Goal: Task Accomplishment & Management: Use online tool/utility

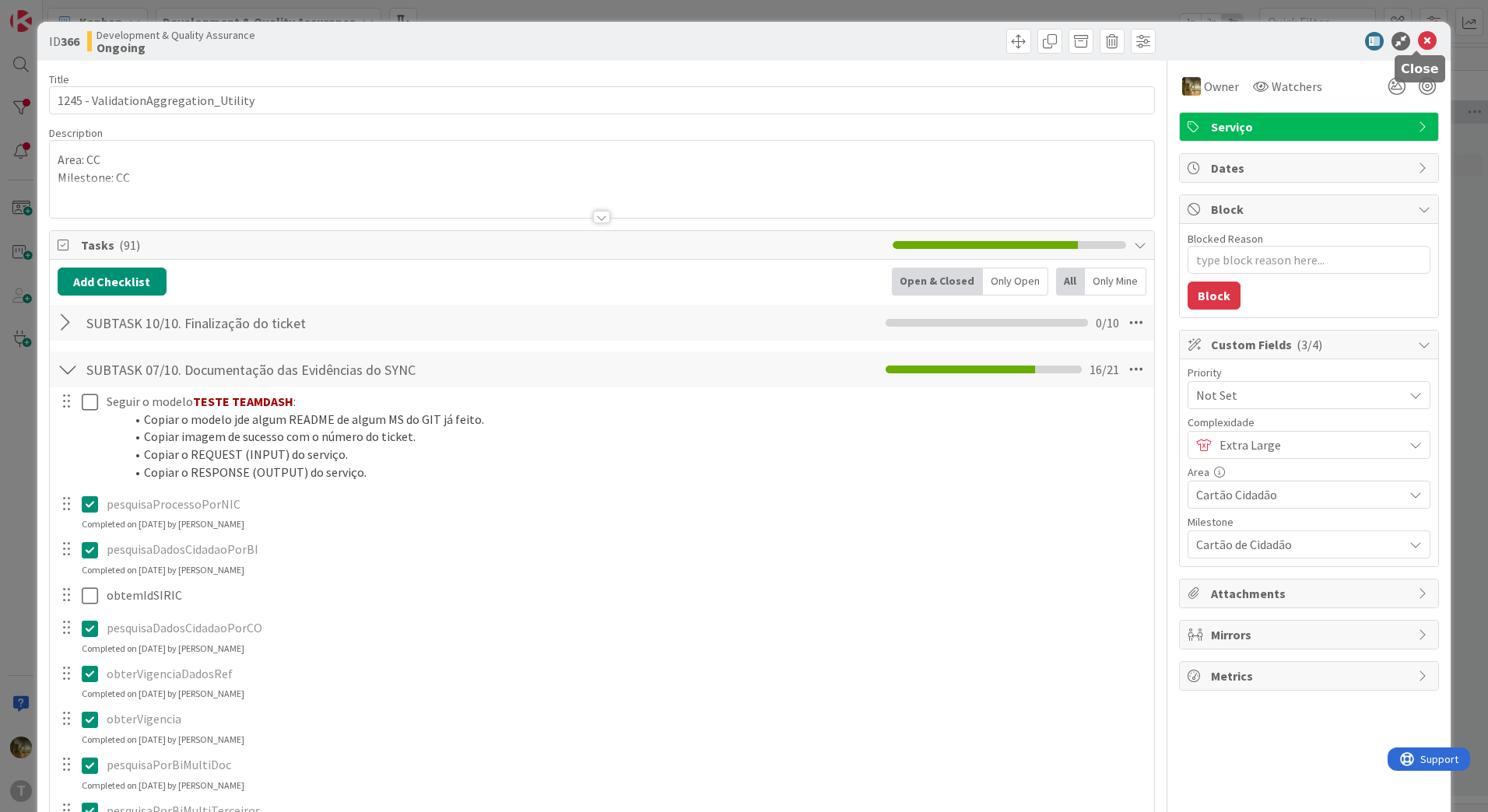
click at [1425, 45] on div at bounding box center [1301, 41] width 275 height 19
click at [1418, 41] on icon at bounding box center [1427, 41] width 19 height 19
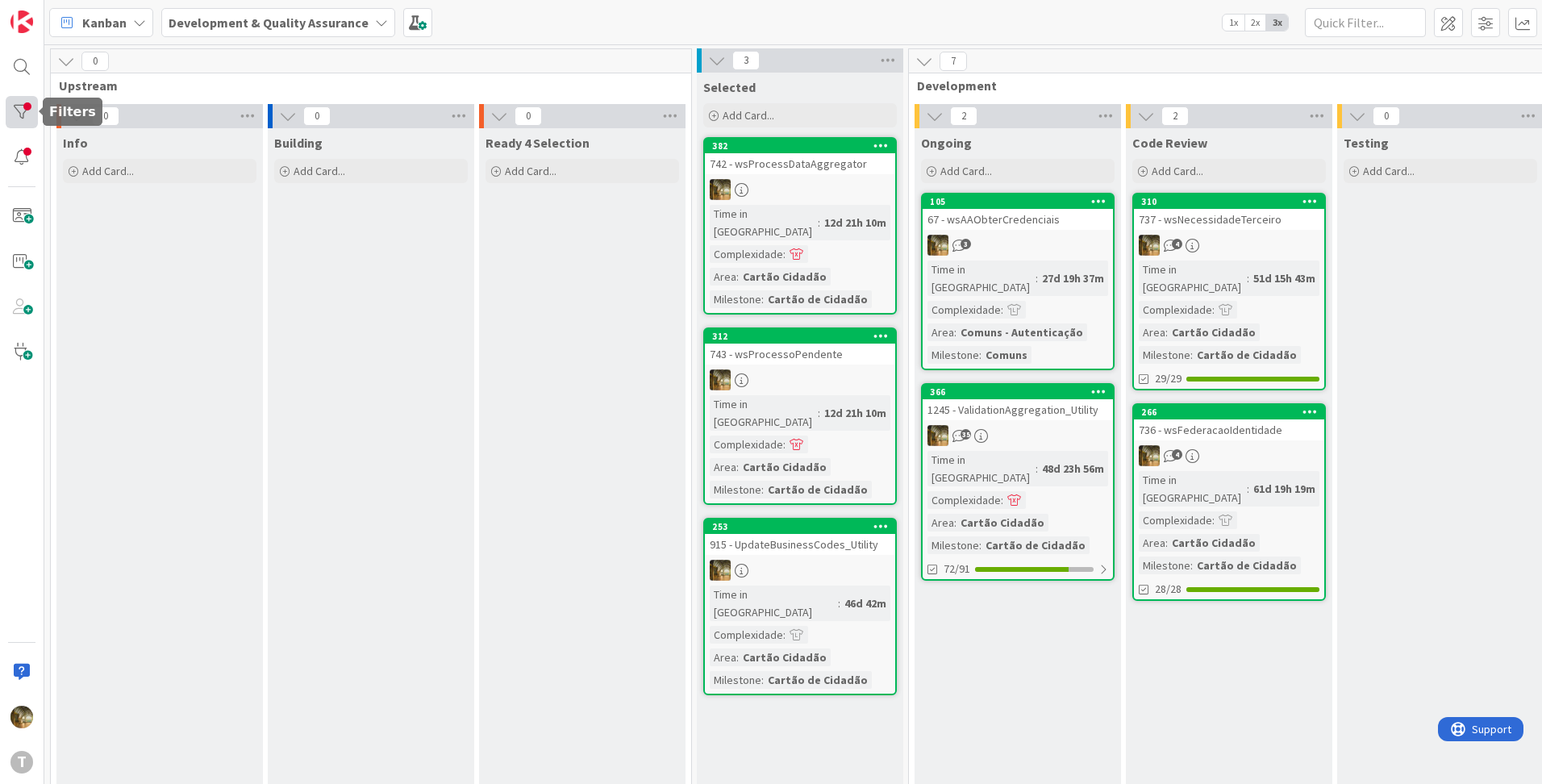
click at [13, 120] on div at bounding box center [22, 112] width 32 height 32
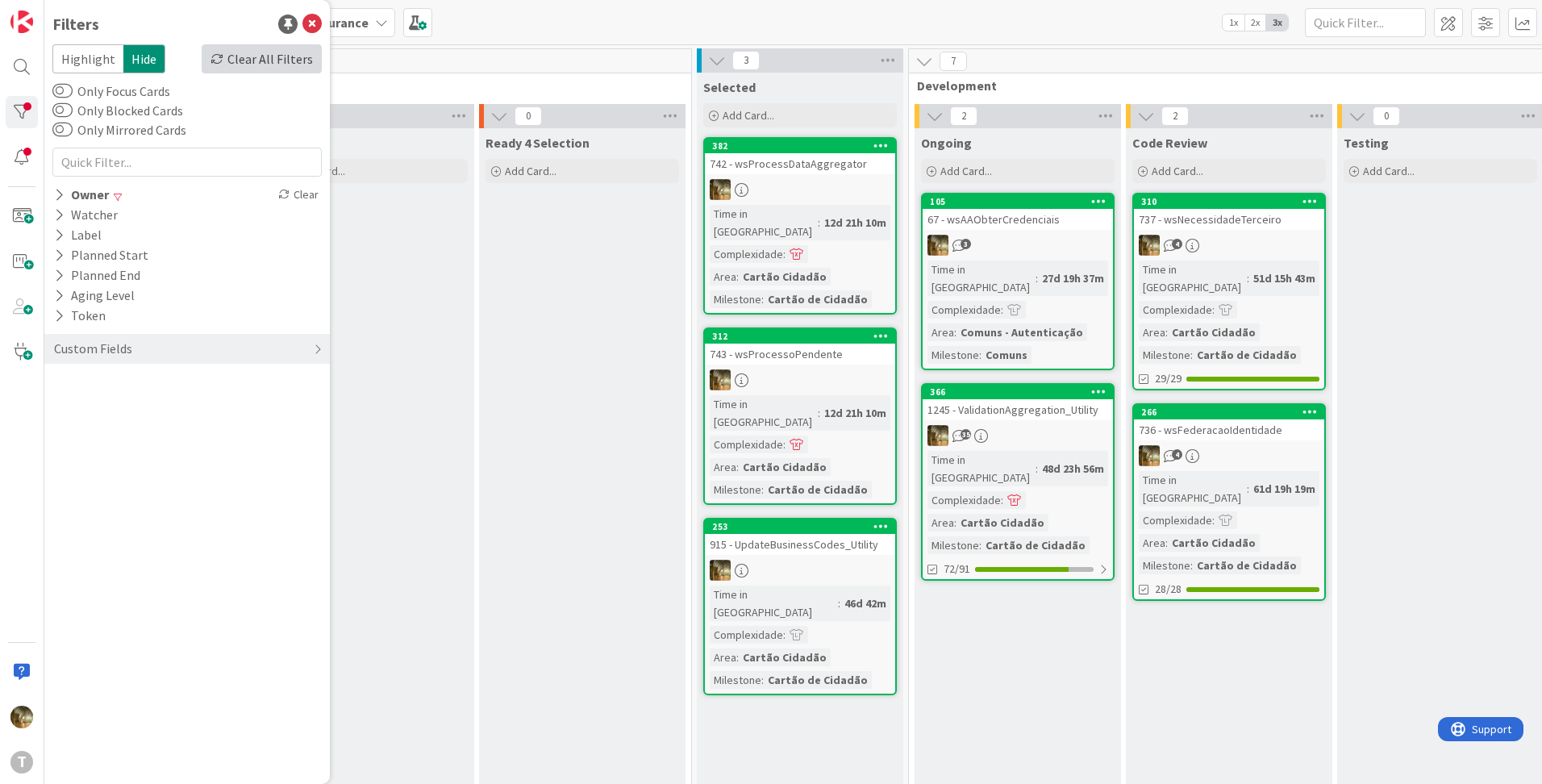
click at [250, 63] on div "Clear All Filters" at bounding box center [262, 58] width 120 height 29
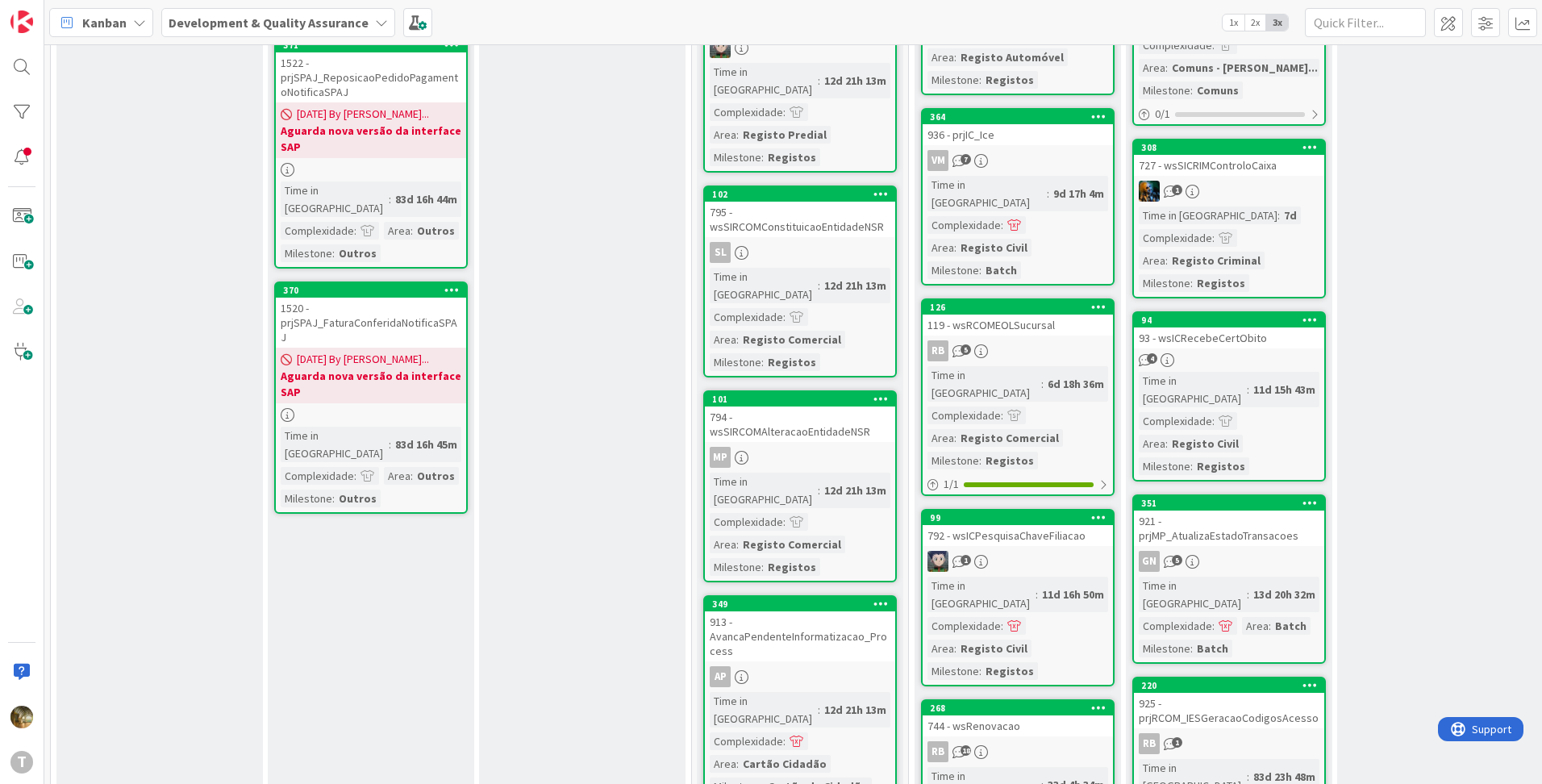
scroll to position [1297, 0]
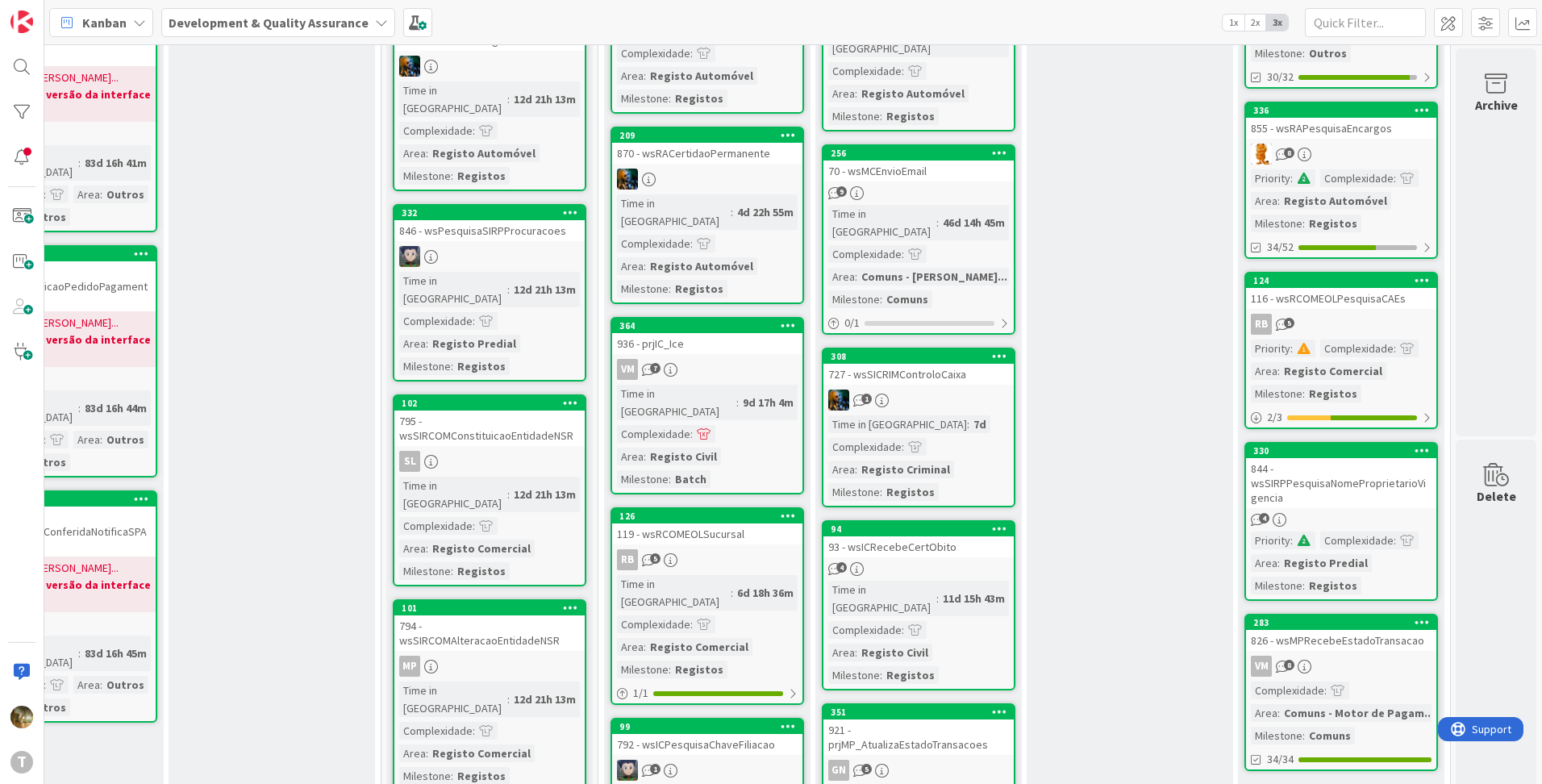
scroll to position [0, 323]
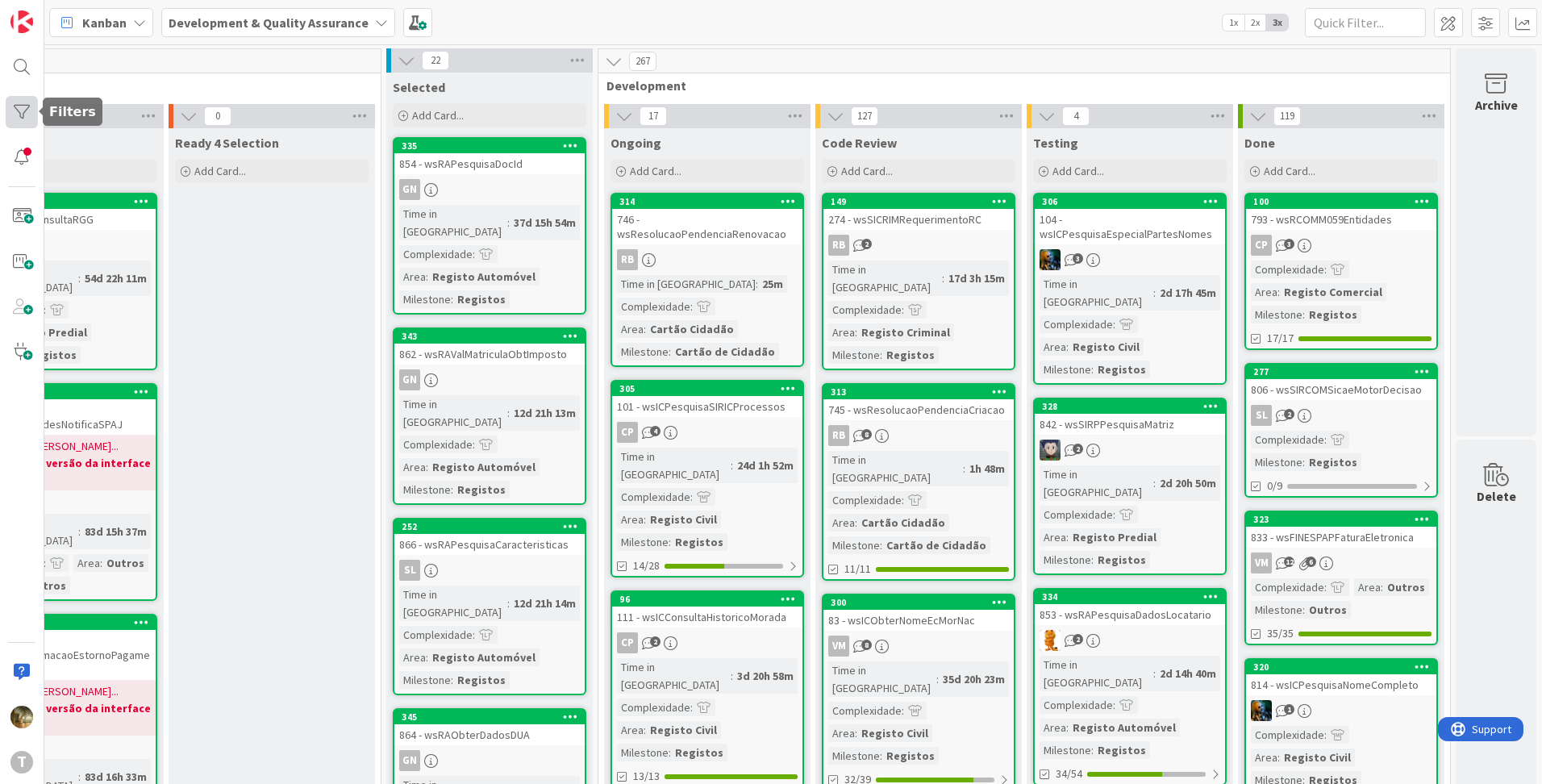
click at [9, 116] on div at bounding box center [22, 112] width 32 height 32
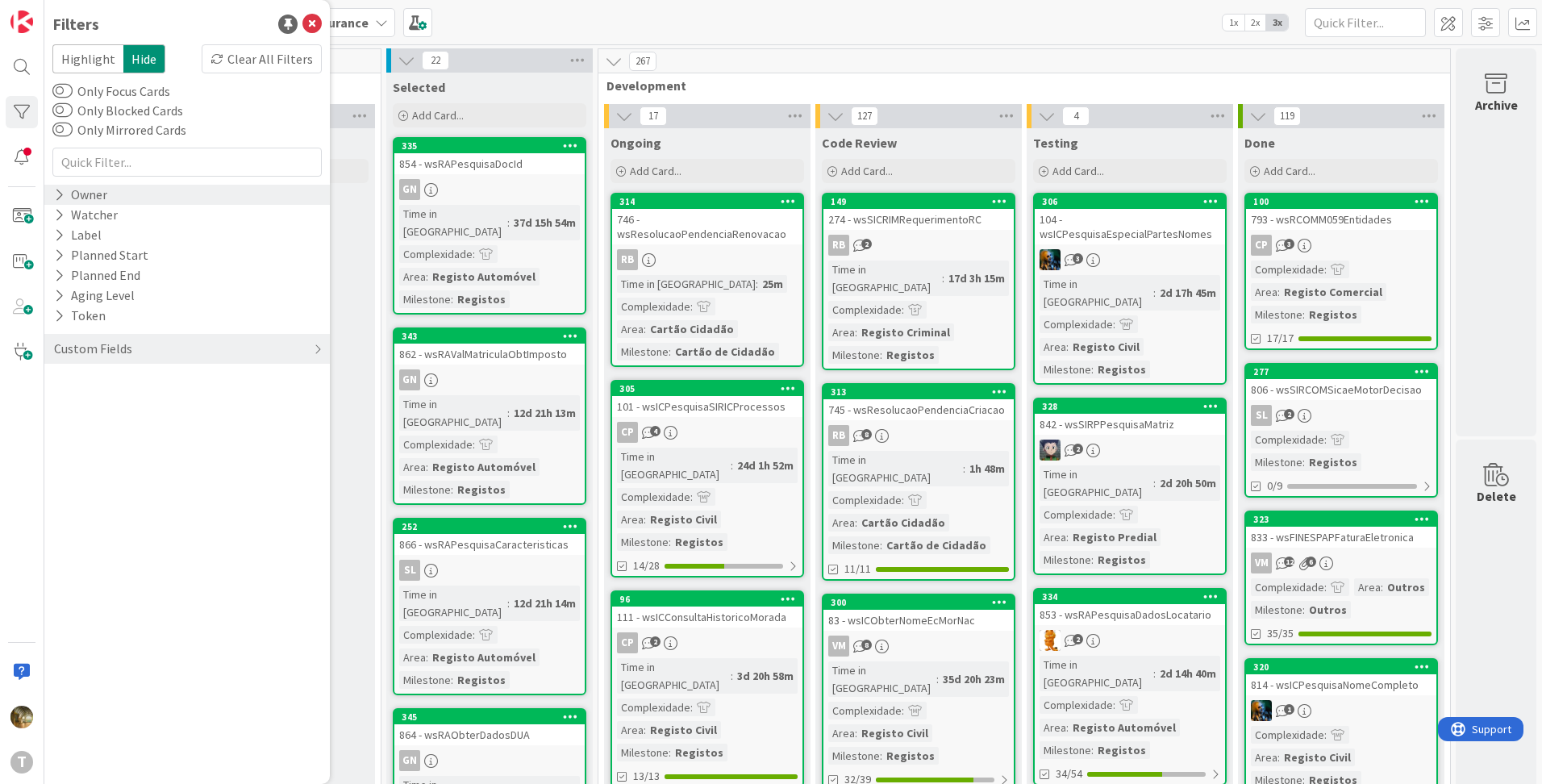
click at [59, 197] on icon at bounding box center [59, 195] width 10 height 14
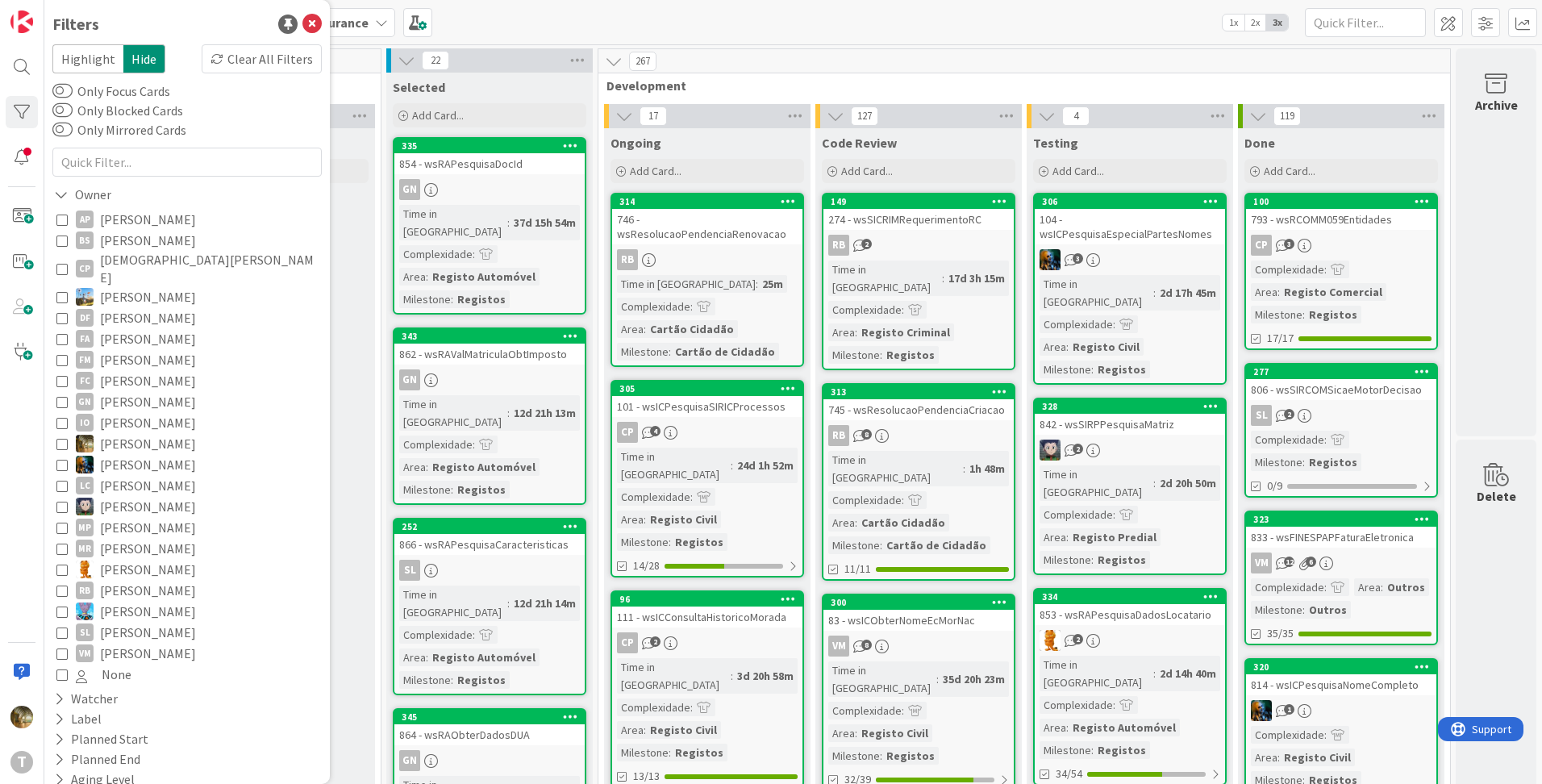
click at [62, 438] on icon at bounding box center [62, 443] width 11 height 11
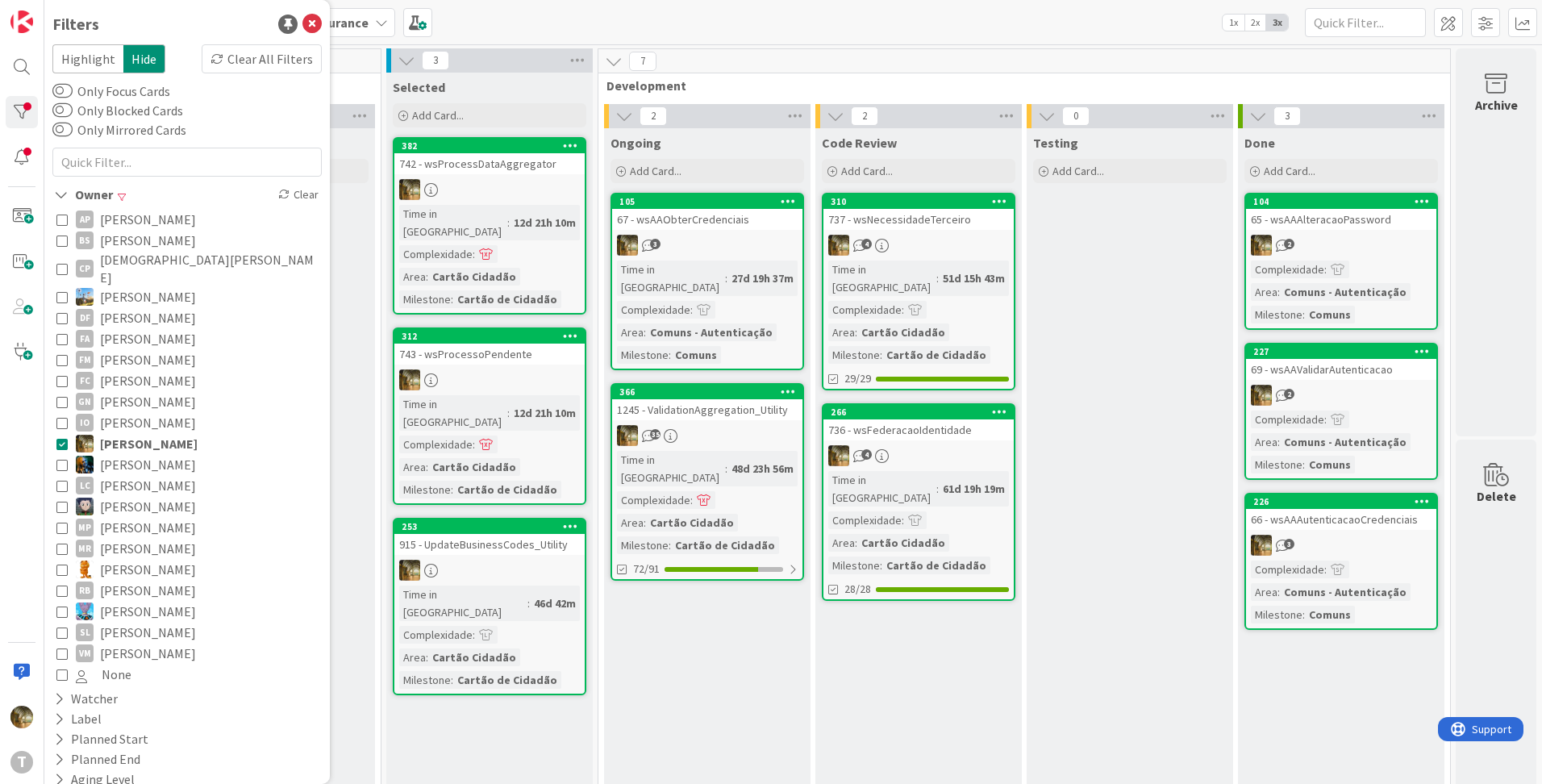
click at [685, 605] on div "Ongoing Add Card... 105 67 - wsAAObterCredenciais 3 Time in Column : 27d 19h 37…" at bounding box center [707, 472] width 207 height 689
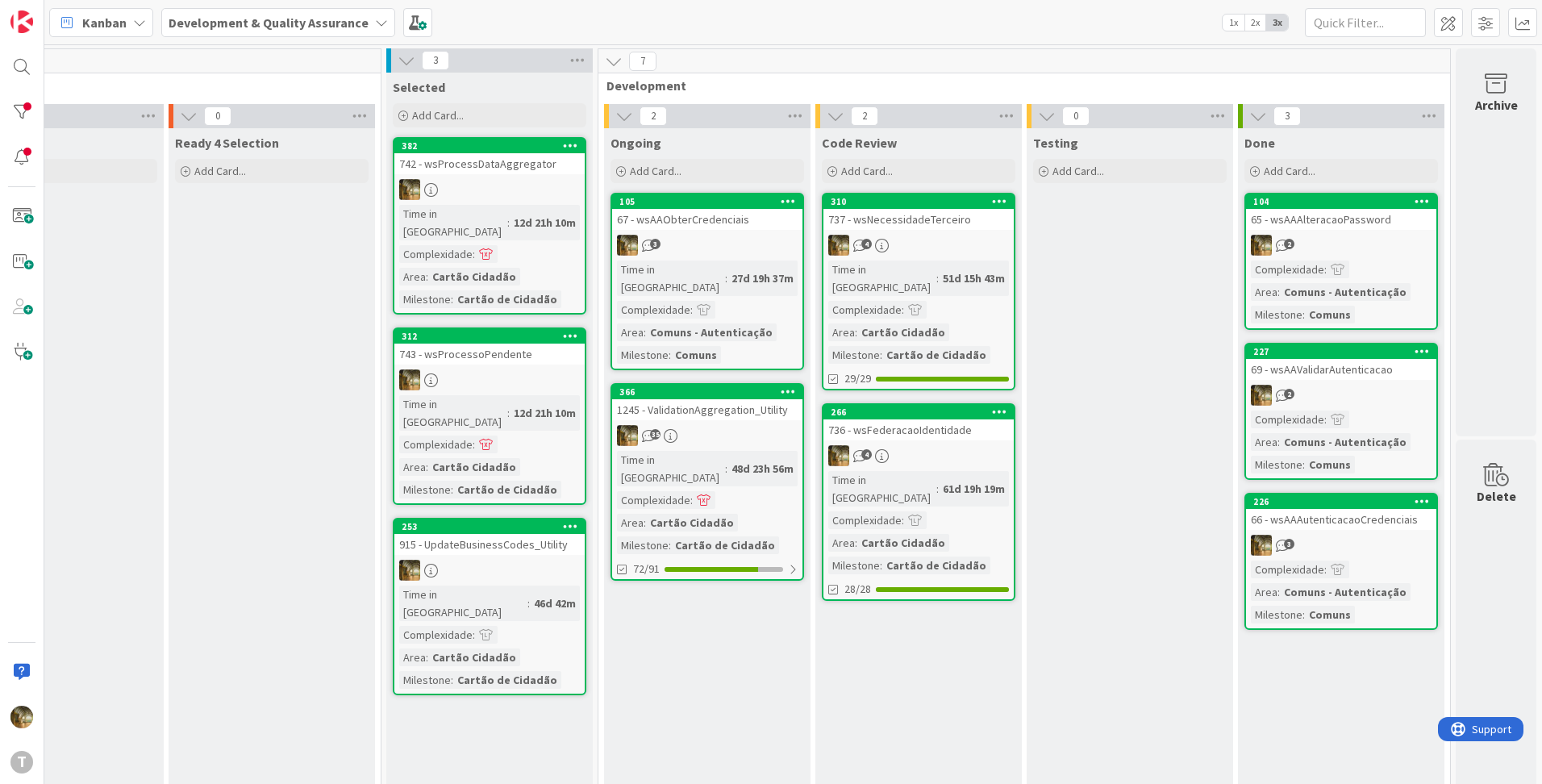
click at [707, 404] on link "366 1245 - ValidationAggregation_Utility 35 Time in Column : 48d 23h 56m Comple…" at bounding box center [707, 481] width 194 height 197
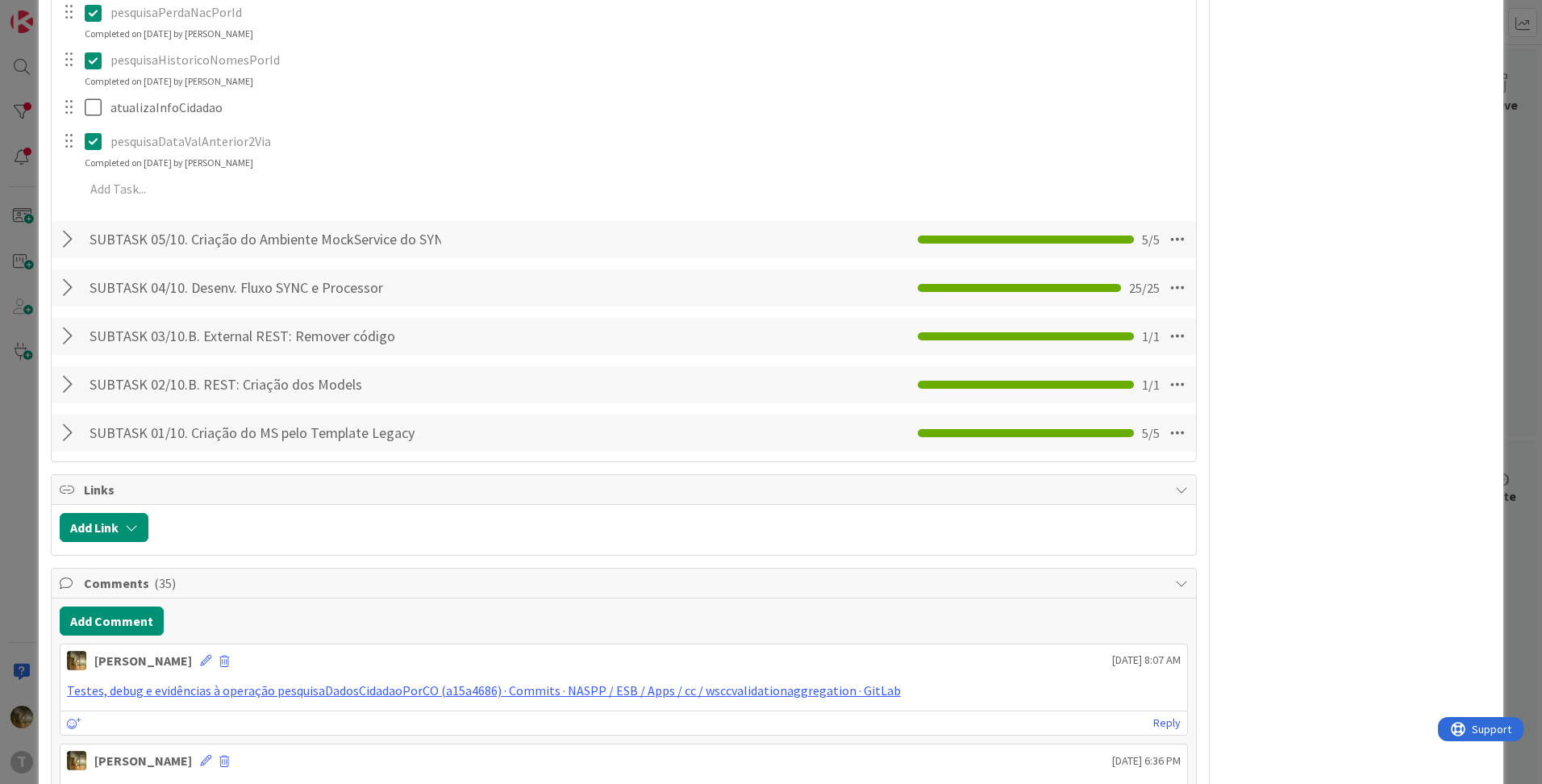
scroll to position [2687, 0]
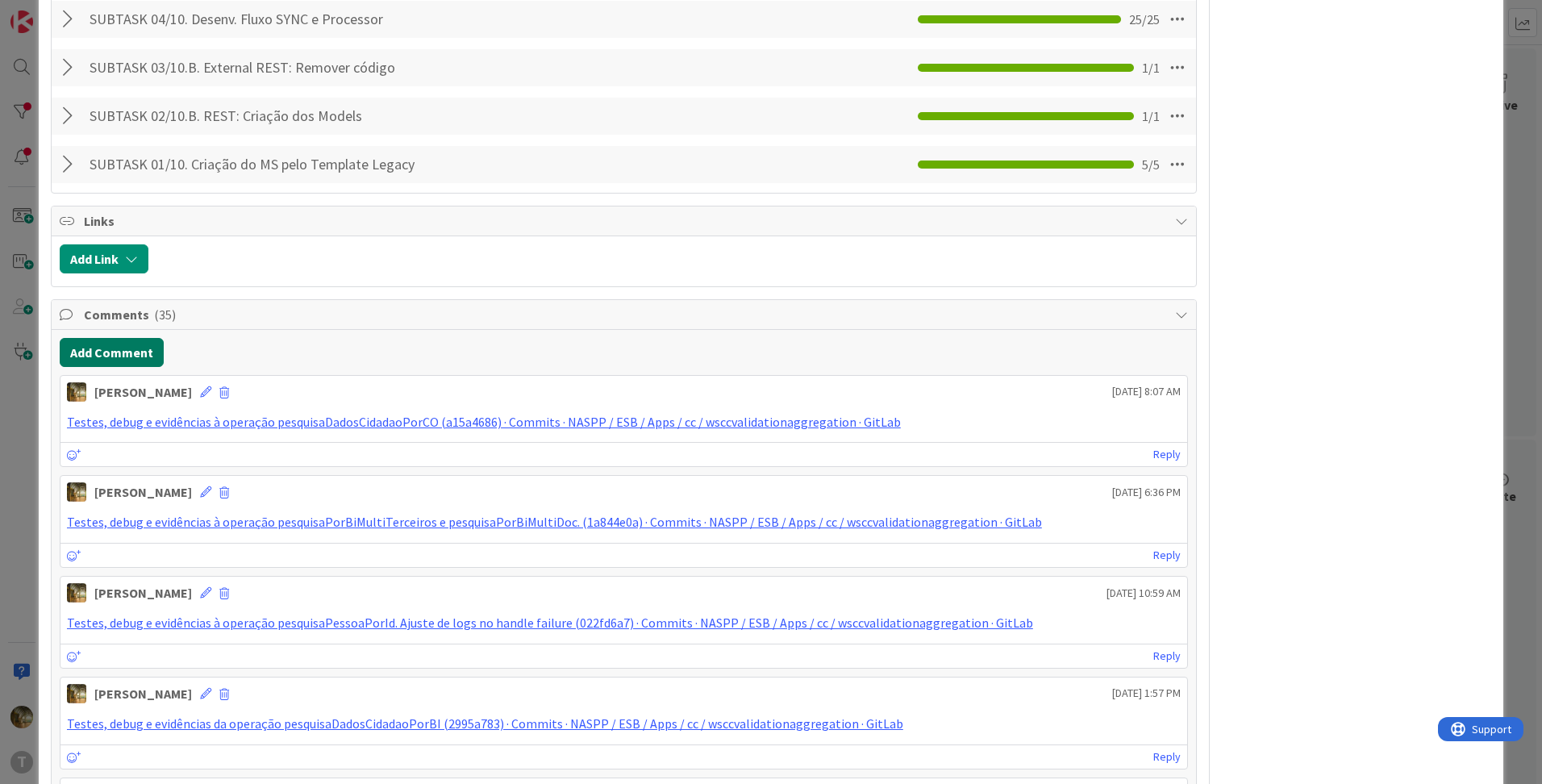
click at [124, 356] on button "Add Comment" at bounding box center [111, 352] width 104 height 29
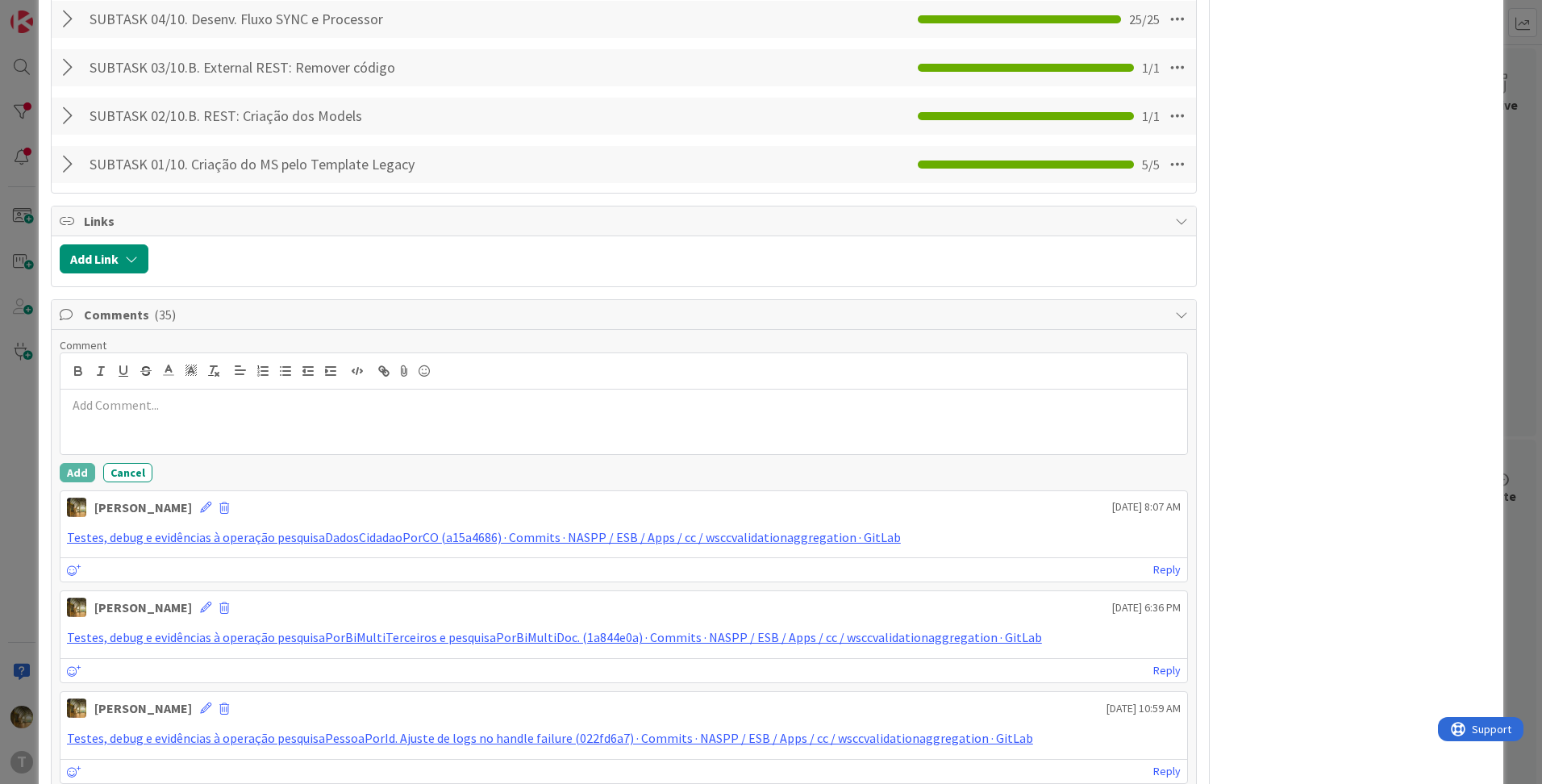
click at [142, 423] on div at bounding box center [623, 422] width 1126 height 64
click at [86, 467] on button "Add" at bounding box center [77, 472] width 36 height 19
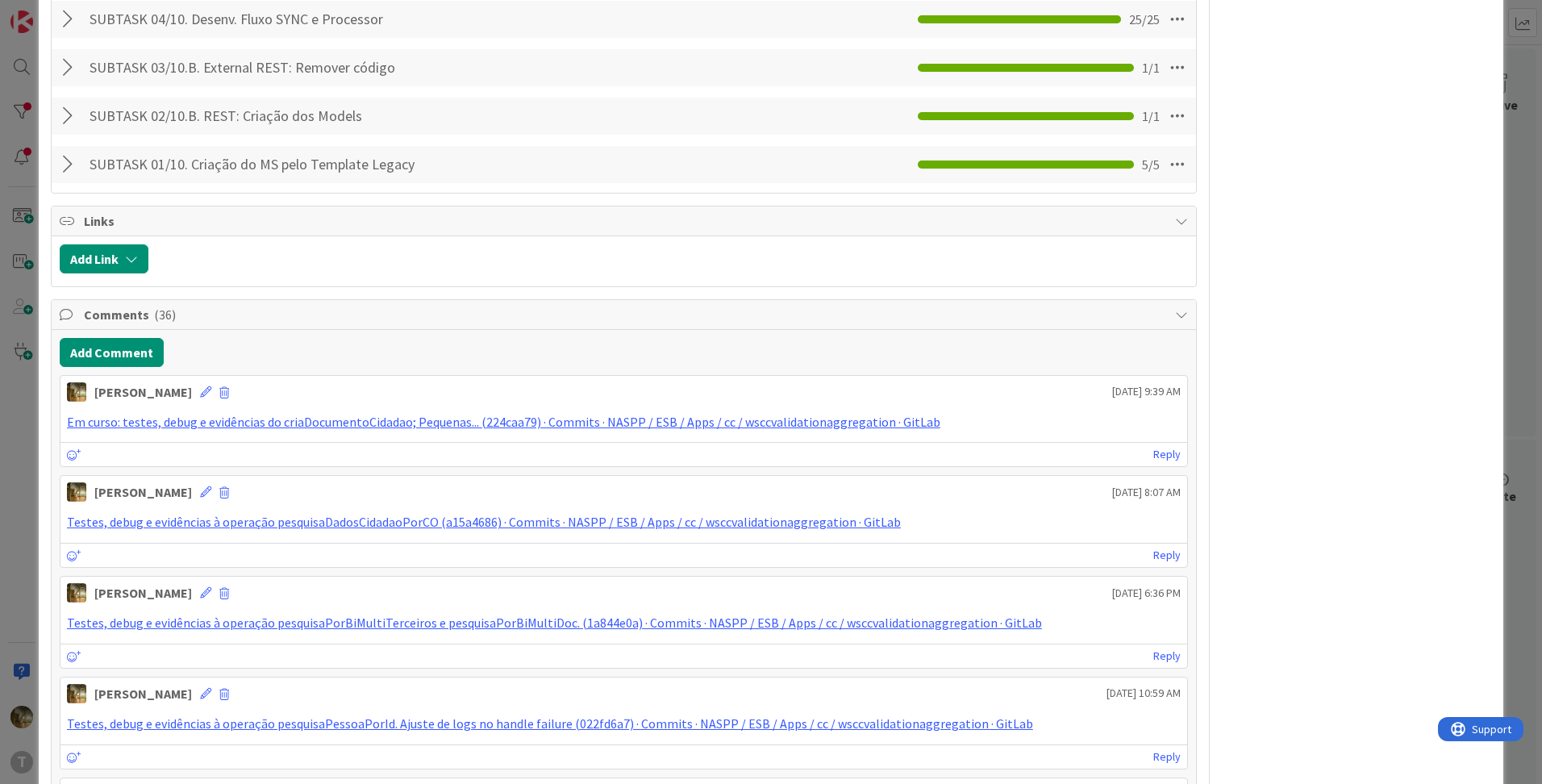
type textarea "x"
